Goal: Navigation & Orientation: Find specific page/section

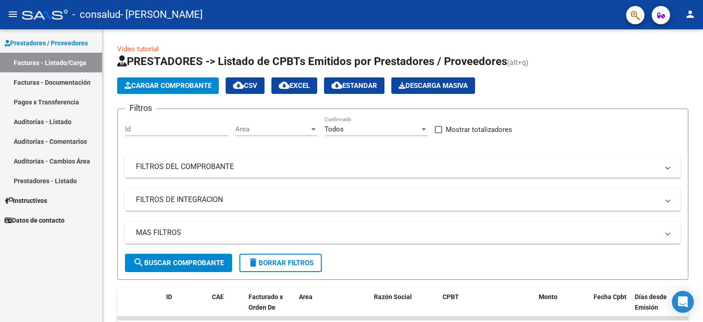
click at [62, 97] on link "Pagos x Transferencia" at bounding box center [51, 102] width 102 height 20
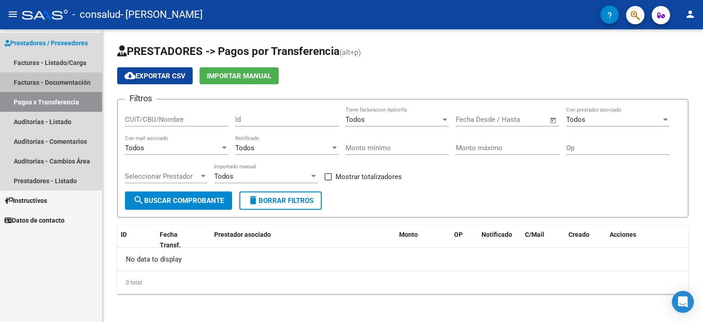
click at [49, 84] on link "Facturas - Documentación" at bounding box center [51, 82] width 102 height 20
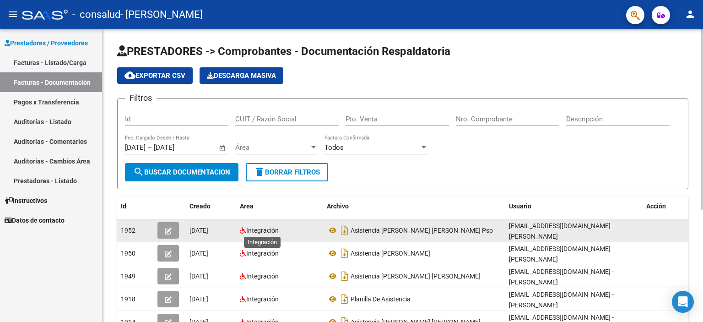
click at [255, 227] on span "Integración" at bounding box center [262, 230] width 33 height 7
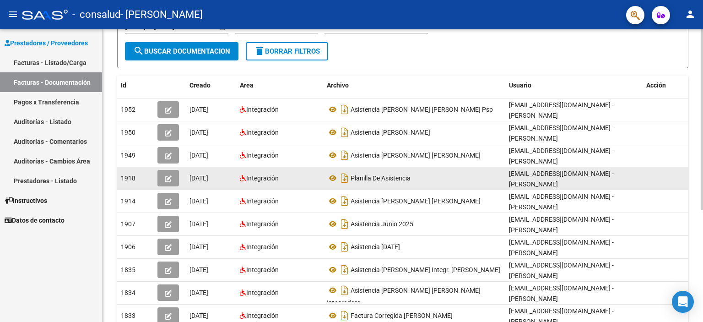
scroll to position [43, 0]
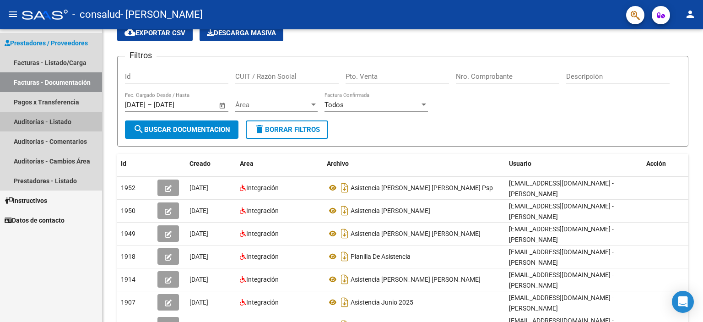
click at [66, 125] on link "Auditorías - Listado" at bounding box center [51, 122] width 102 height 20
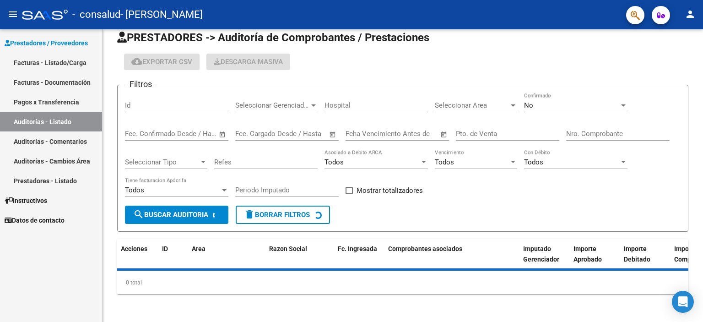
scroll to position [34, 0]
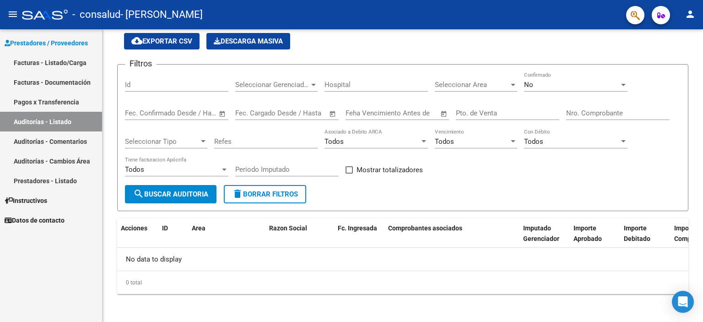
click at [75, 140] on link "Auditorías - Comentarios" at bounding box center [51, 141] width 102 height 20
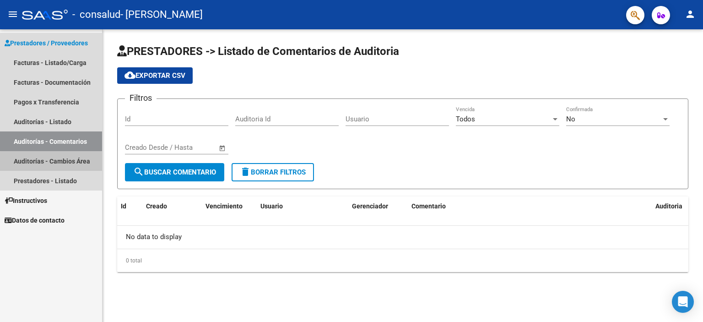
click at [73, 163] on link "Auditorías - Cambios Área" at bounding box center [51, 161] width 102 height 20
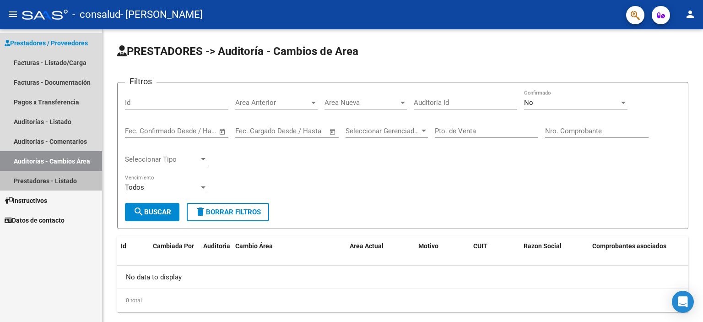
click at [69, 181] on link "Prestadores - Listado" at bounding box center [51, 181] width 102 height 20
